Goal: Task Accomplishment & Management: Manage account settings

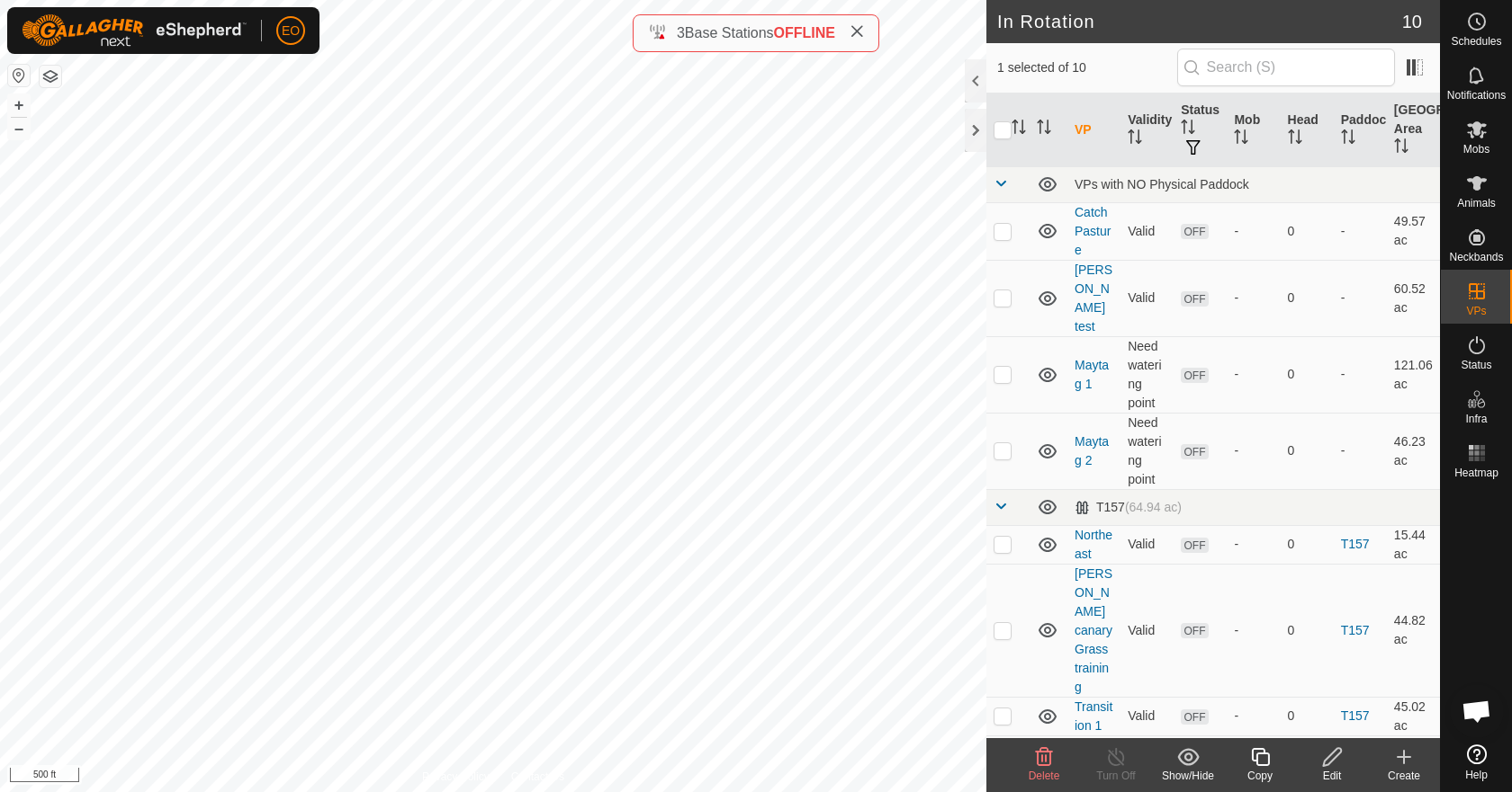
checkbox input "true"
checkbox input "false"
checkbox input "true"
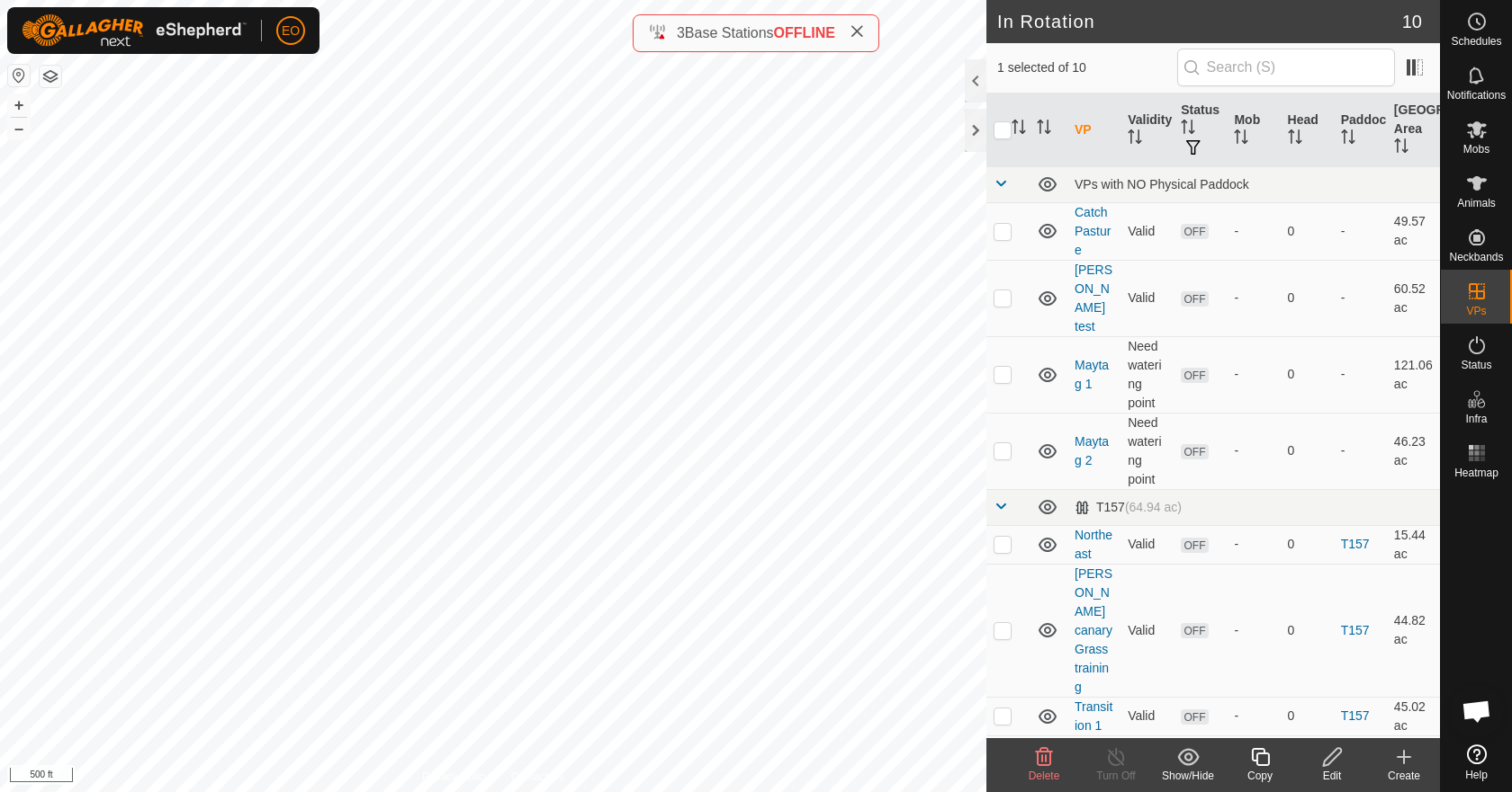
checkbox input "false"
checkbox input "true"
checkbox input "false"
checkbox input "true"
checkbox input "false"
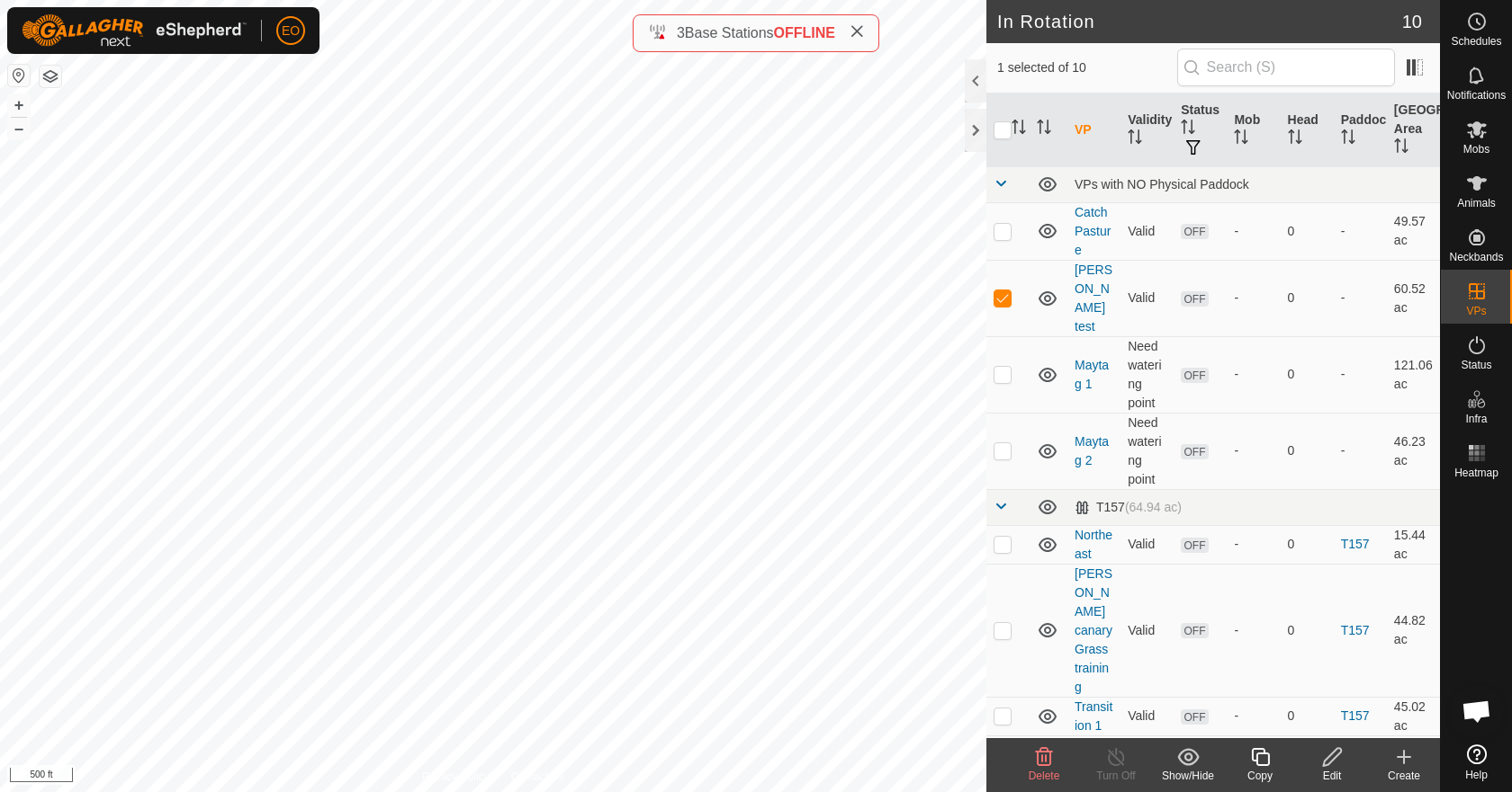
checkbox input "false"
checkbox input "true"
checkbox input "false"
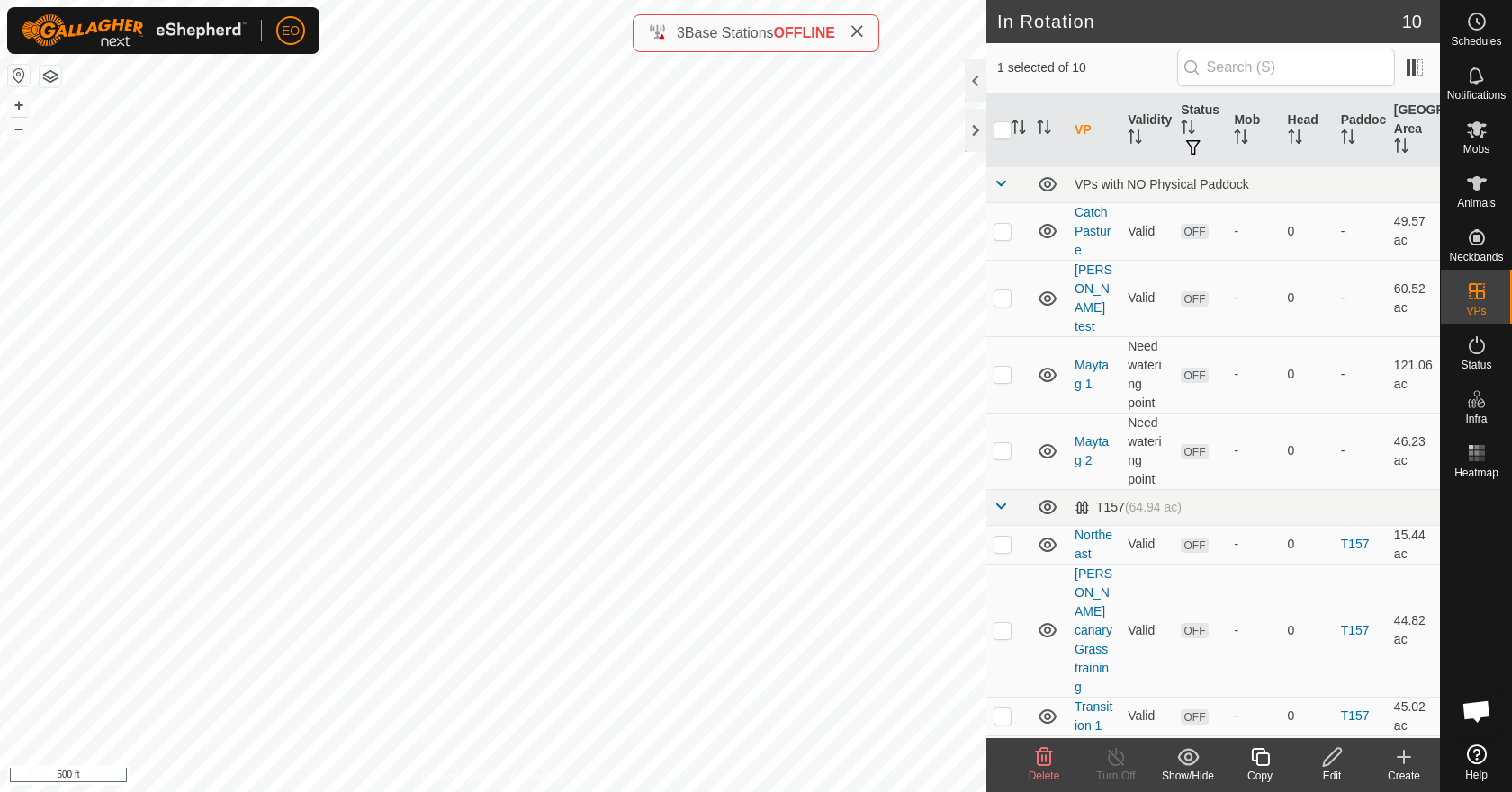
checkbox input "true"
checkbox input "false"
